Goal: Task Accomplishment & Management: Manage account settings

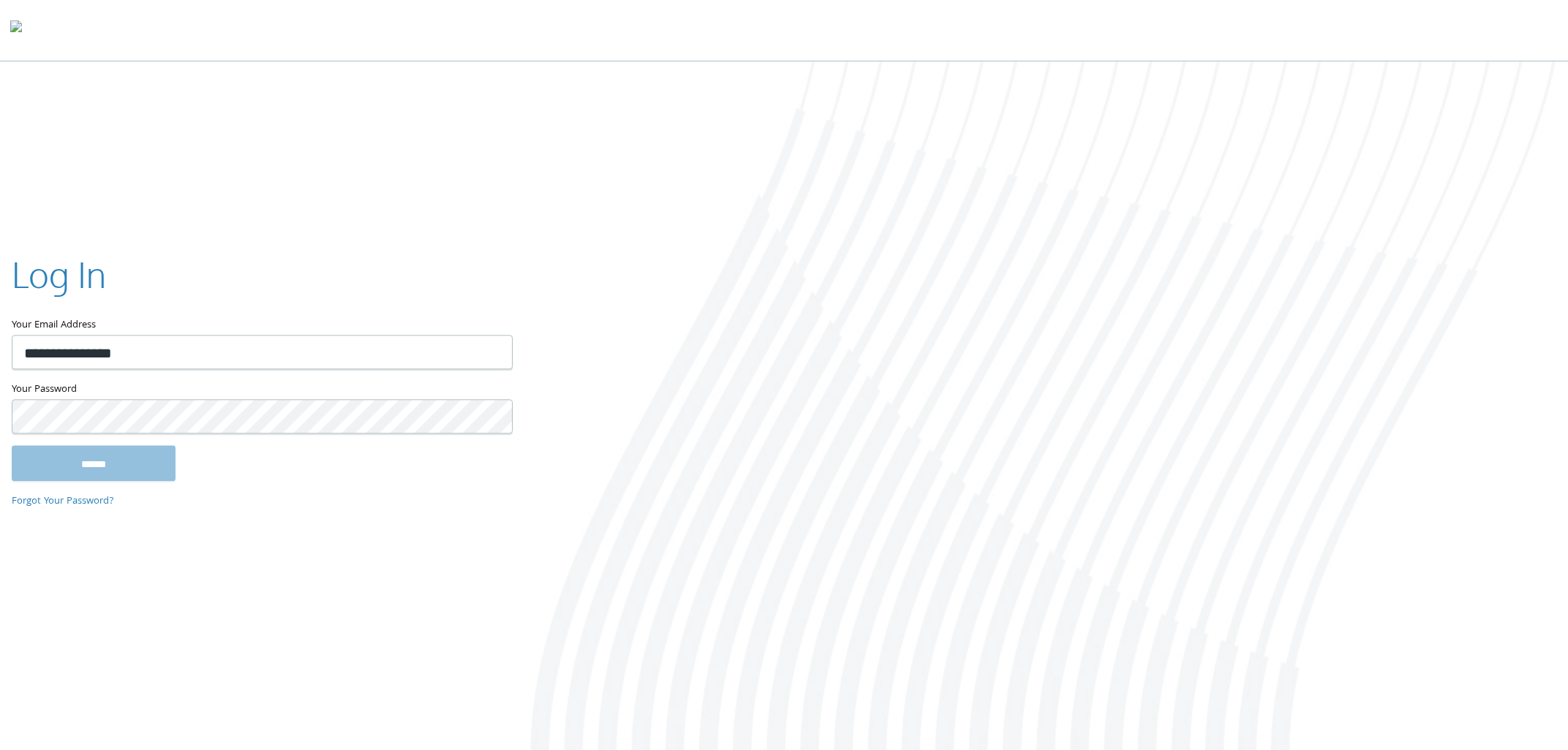
type input "**********"
click at [12, 446] on input "******" at bounding box center [94, 464] width 164 height 35
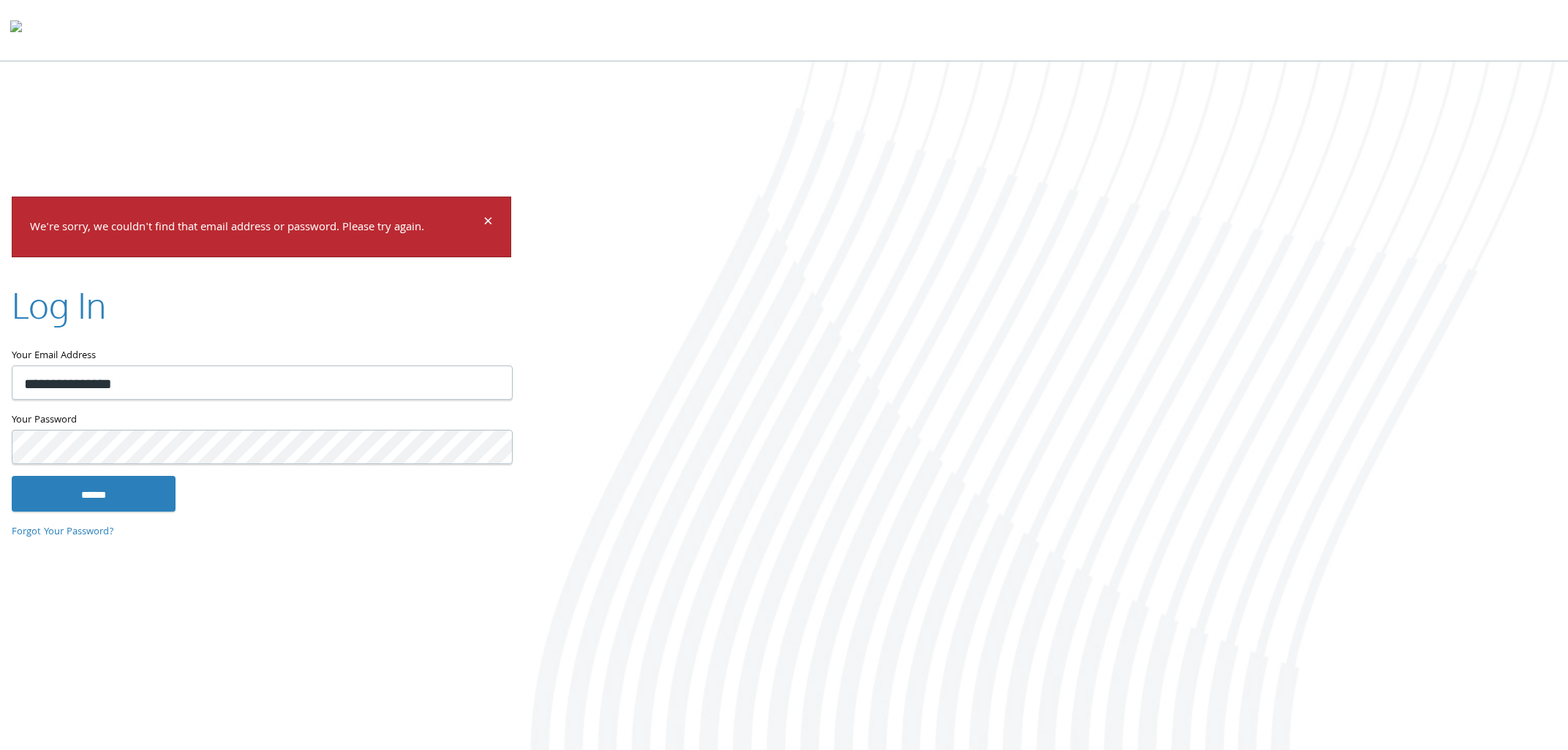
click at [12, 476] on input "******" at bounding box center [94, 493] width 164 height 35
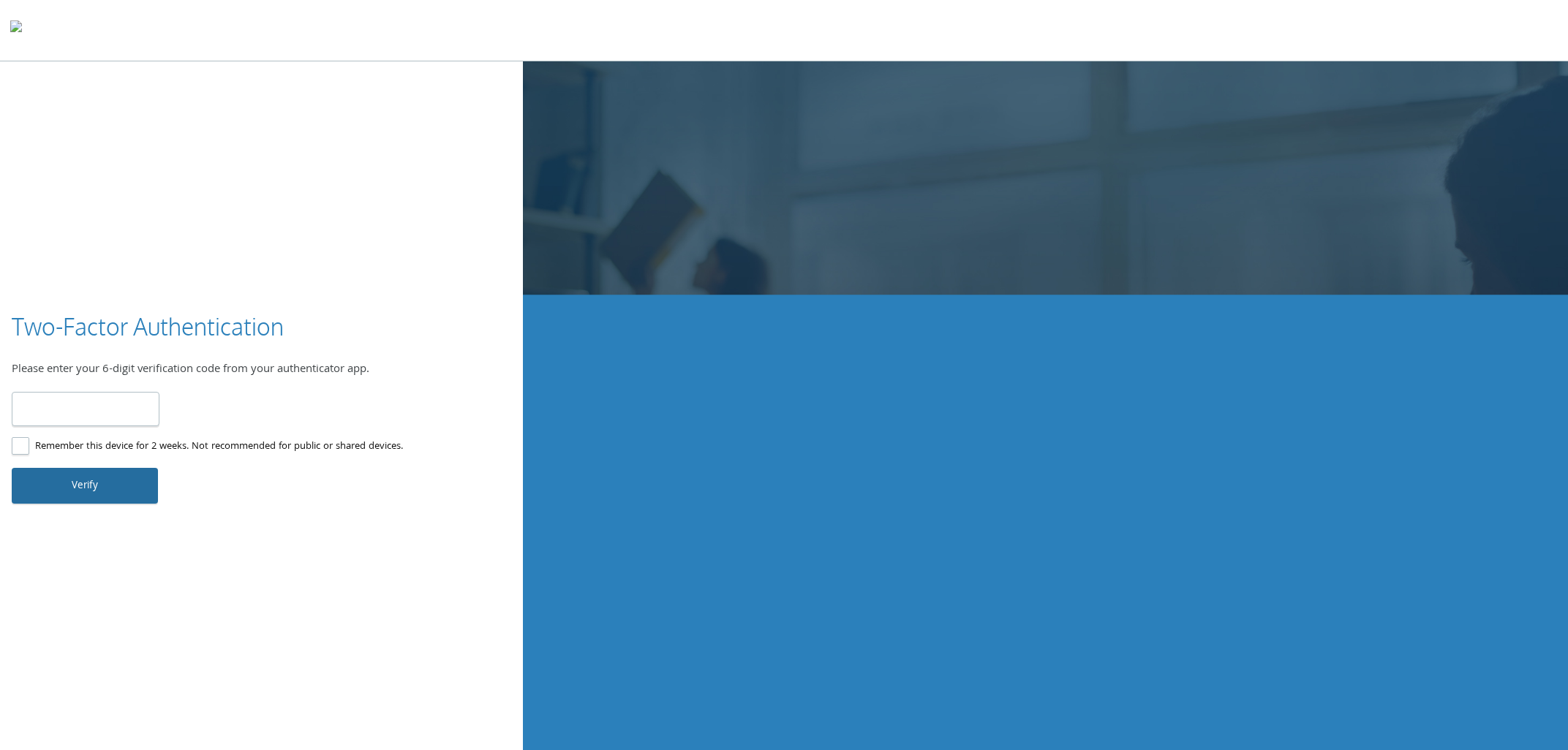
type input "******"
